Goal: Transaction & Acquisition: Purchase product/service

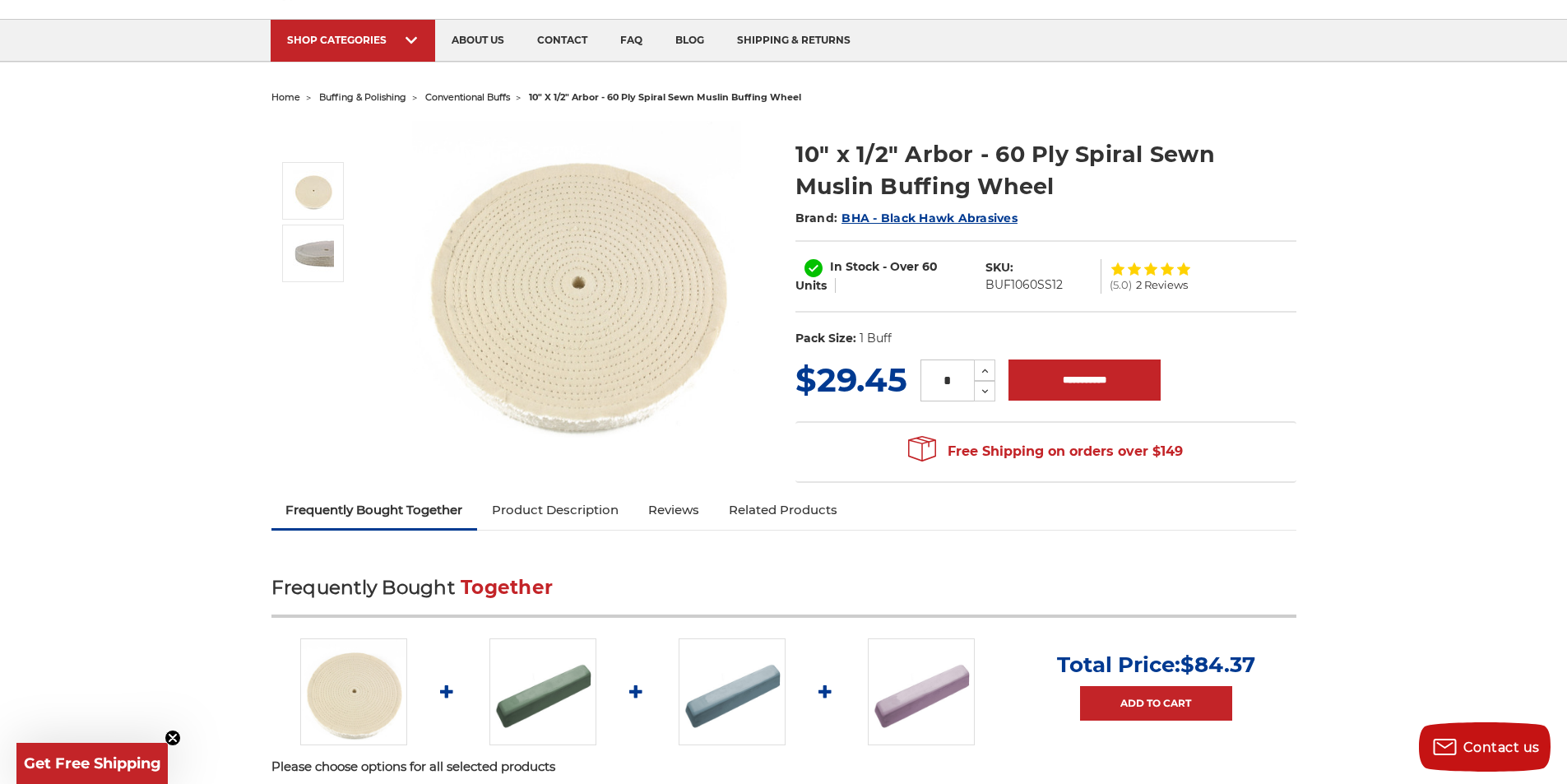
scroll to position [99, 0]
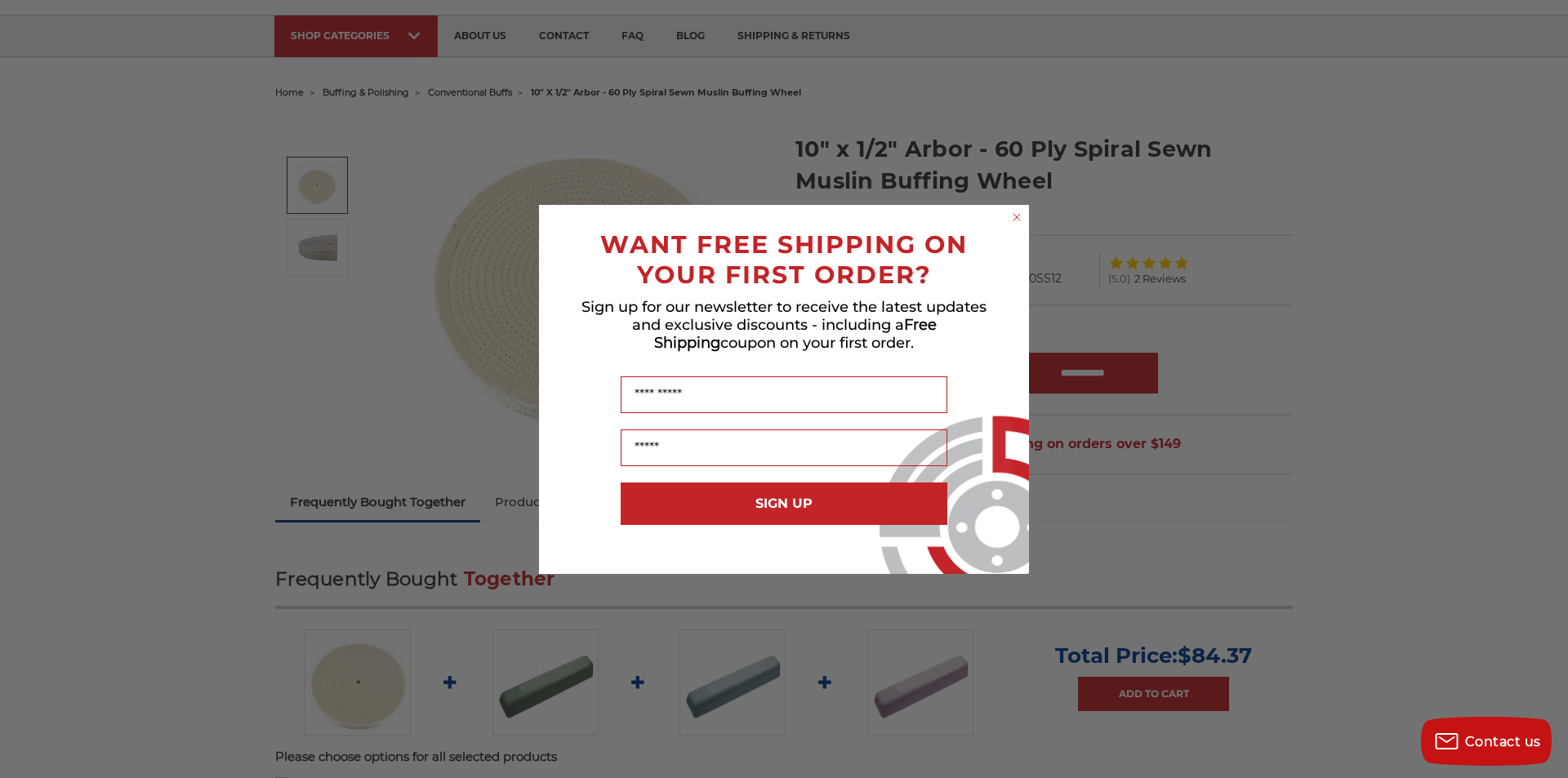
click at [1014, 211] on circle "Close dialog" at bounding box center [1016, 216] width 16 height 16
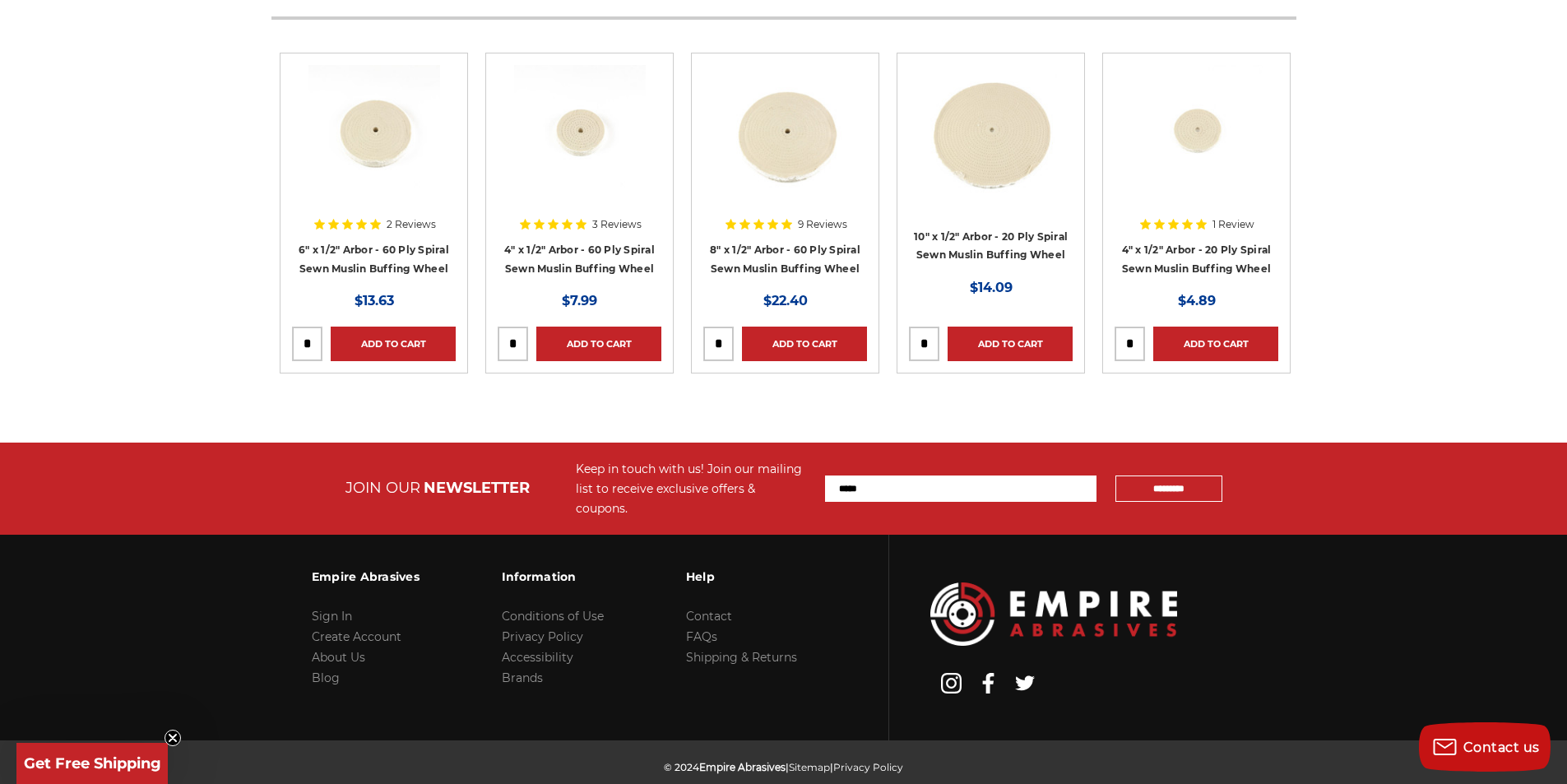
scroll to position [2979, 0]
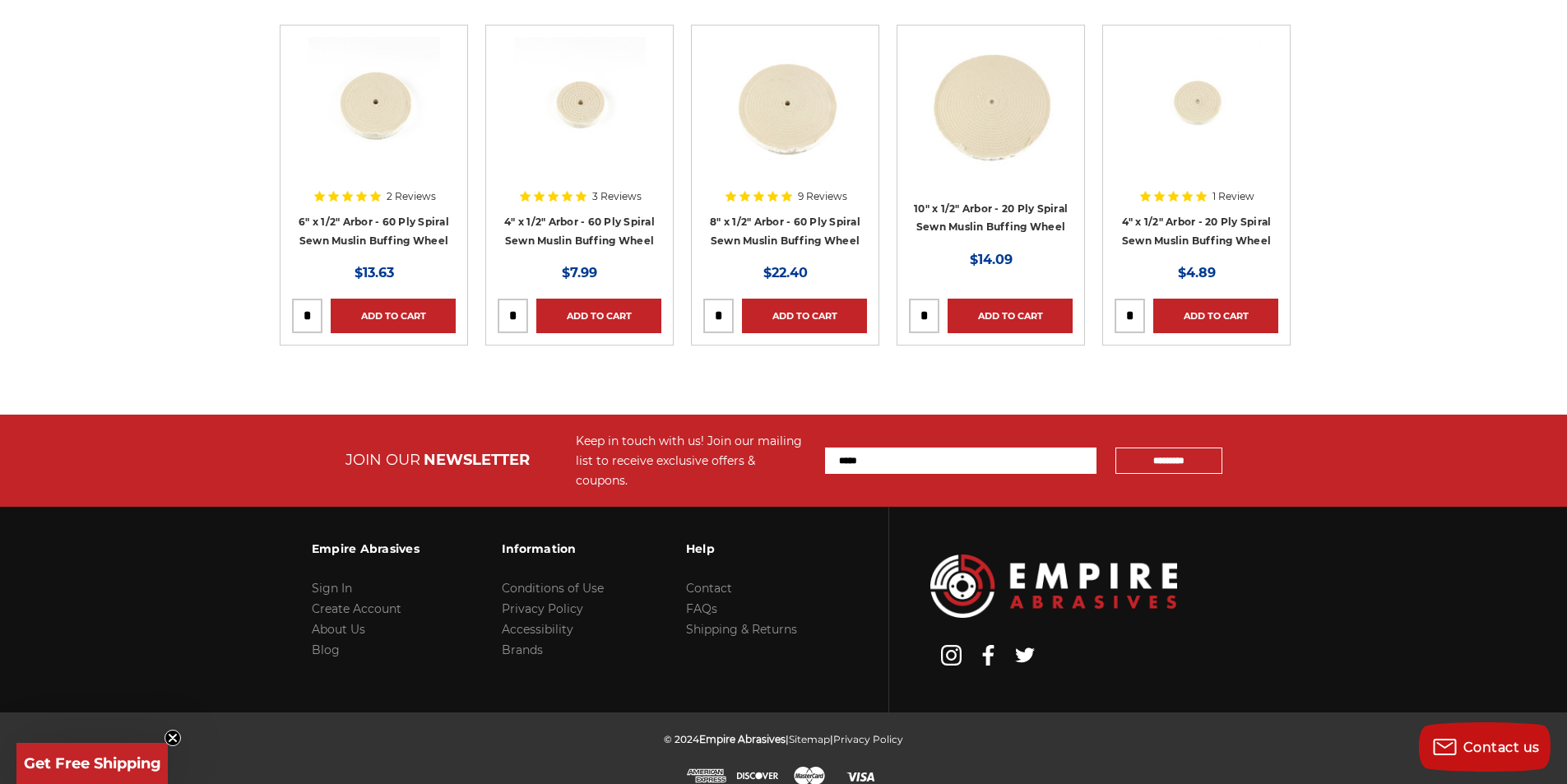
drag, startPoint x: 1042, startPoint y: 409, endPoint x: 564, endPoint y: 95, distance: 571.9
click at [994, 125] on img at bounding box center [991, 103] width 132 height 131
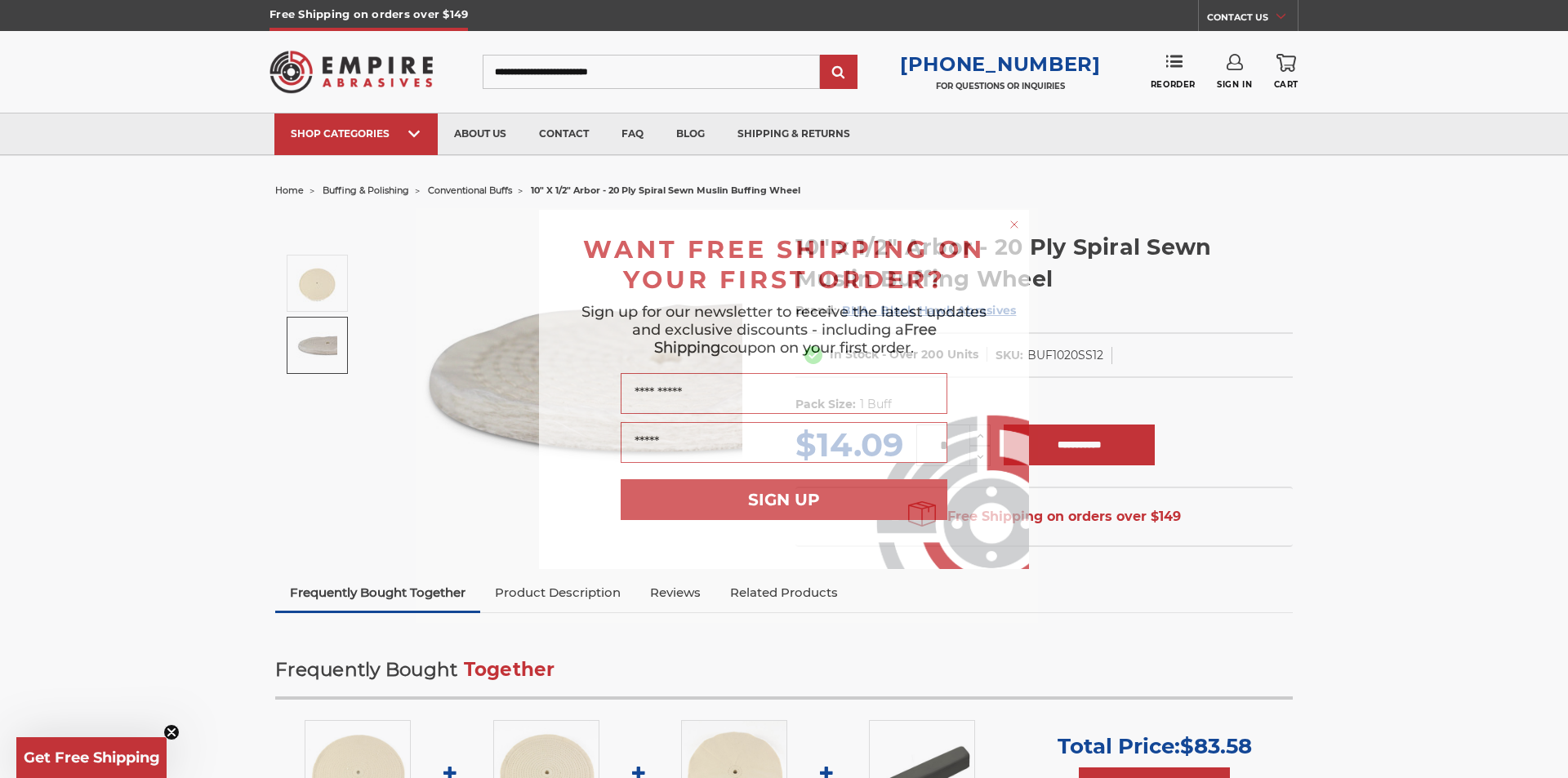
click at [1013, 222] on icon "Close dialog" at bounding box center [1014, 224] width 6 height 6
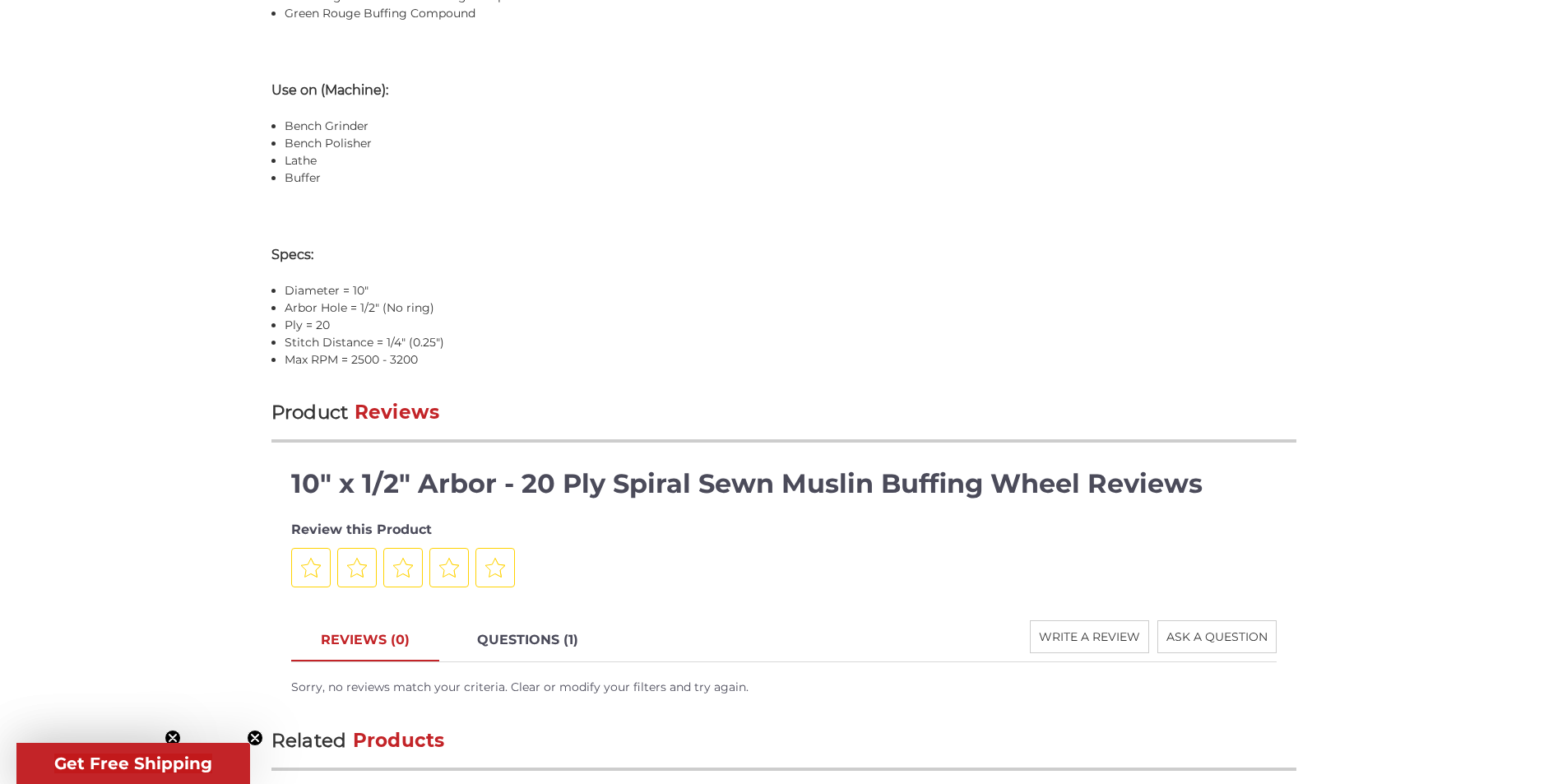
scroll to position [1612, 0]
